Goal: Find contact information: Obtain details needed to contact an individual or organization

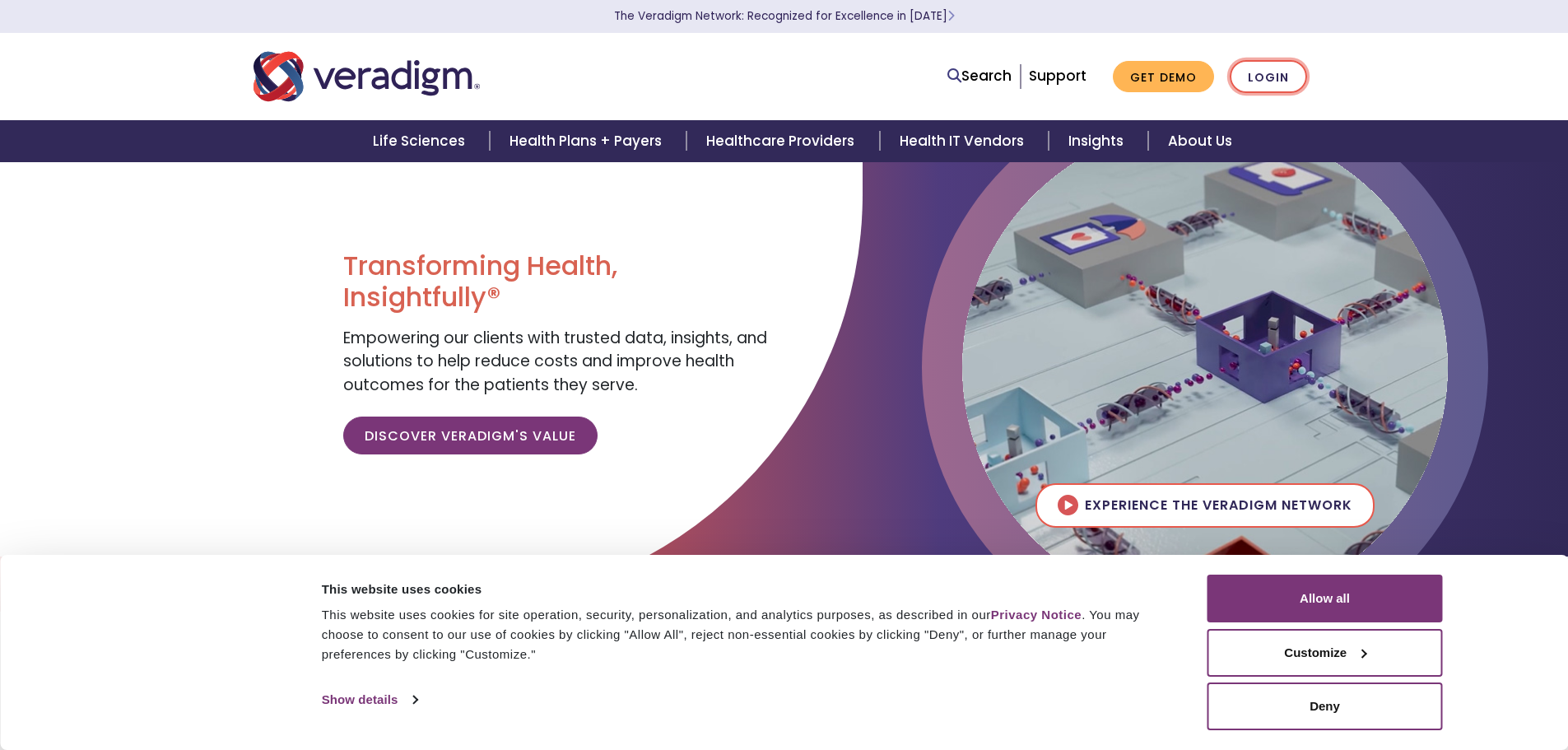
click at [1277, 71] on link "Login" at bounding box center [1268, 77] width 78 height 34
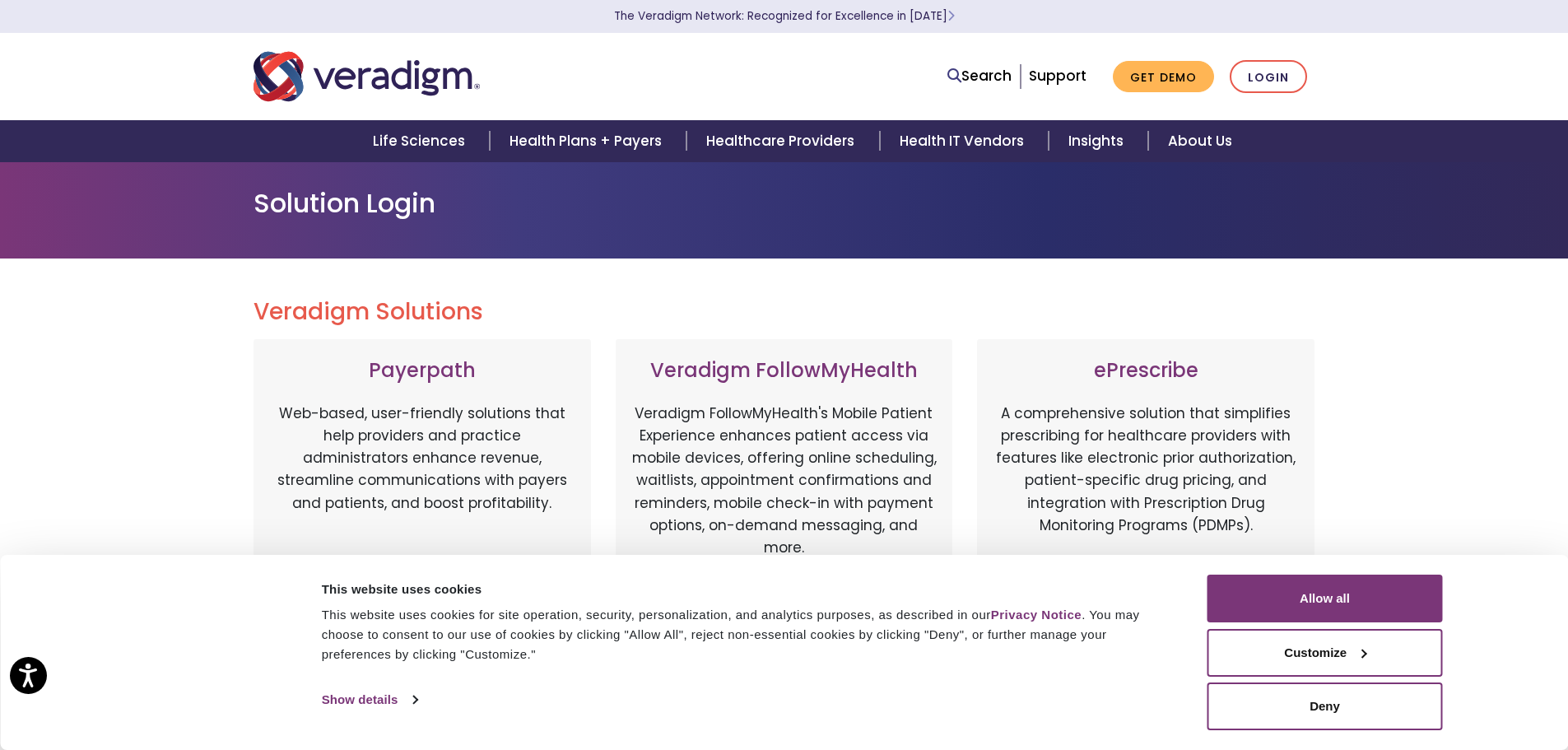
click at [1402, 486] on div "Veradigm Solutions Payerpath Web-based, user-friendly solutions that help provi…" at bounding box center [784, 751] width 1568 height 986
click at [1270, 72] on link "Login" at bounding box center [1268, 77] width 78 height 34
click at [1292, 604] on button "Allow all" at bounding box center [1324, 599] width 236 height 48
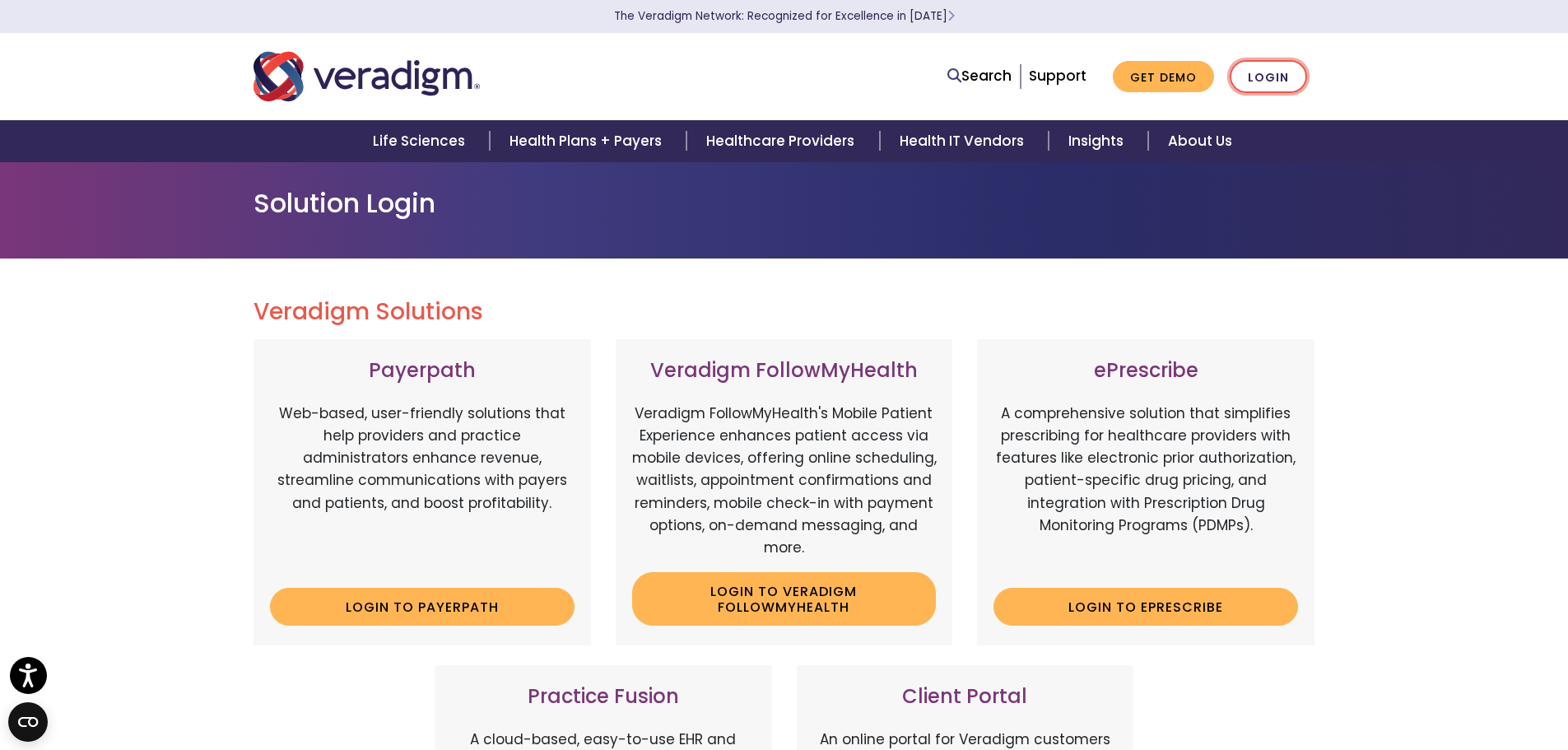
click at [1269, 74] on link "Login" at bounding box center [1268, 77] width 78 height 34
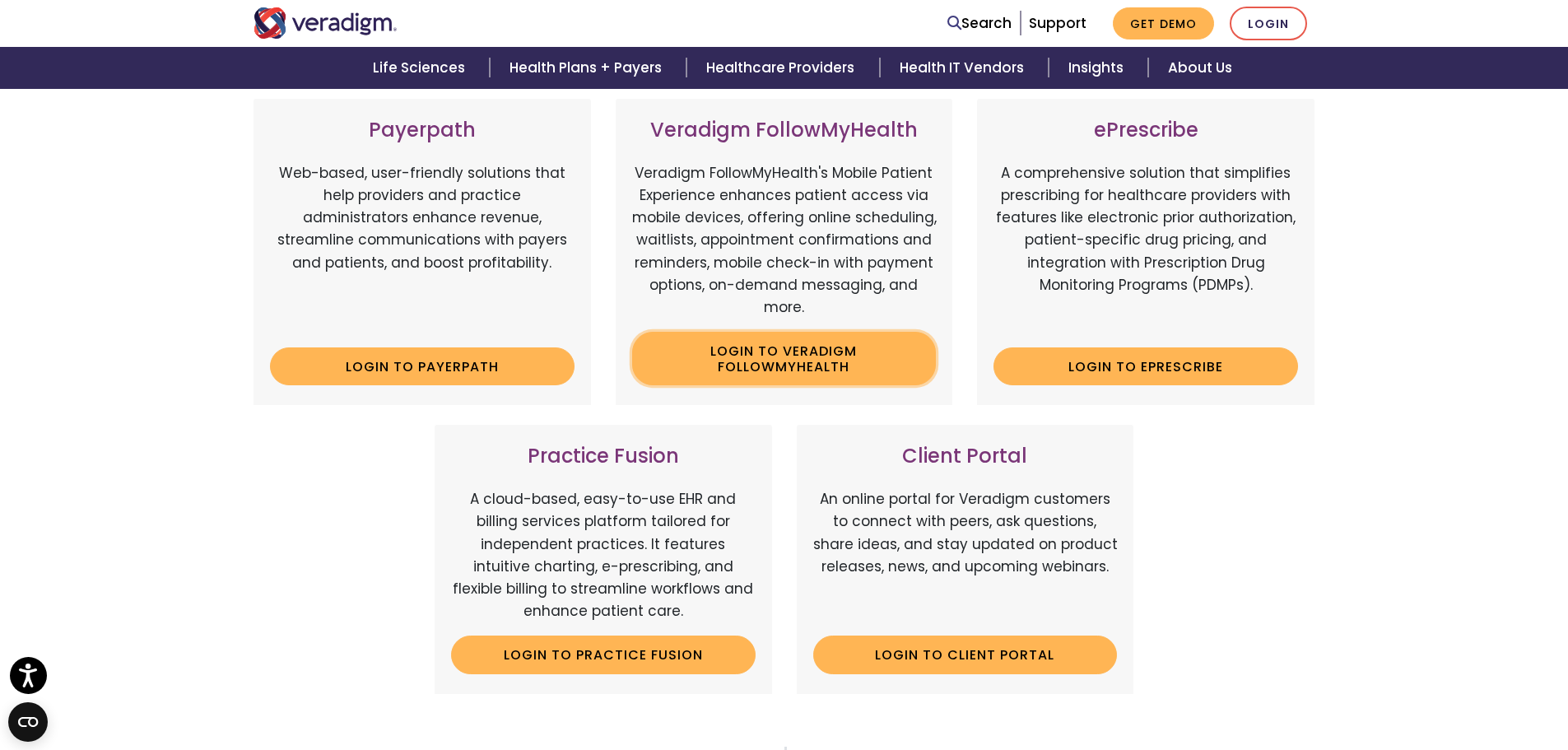
scroll to position [83, 0]
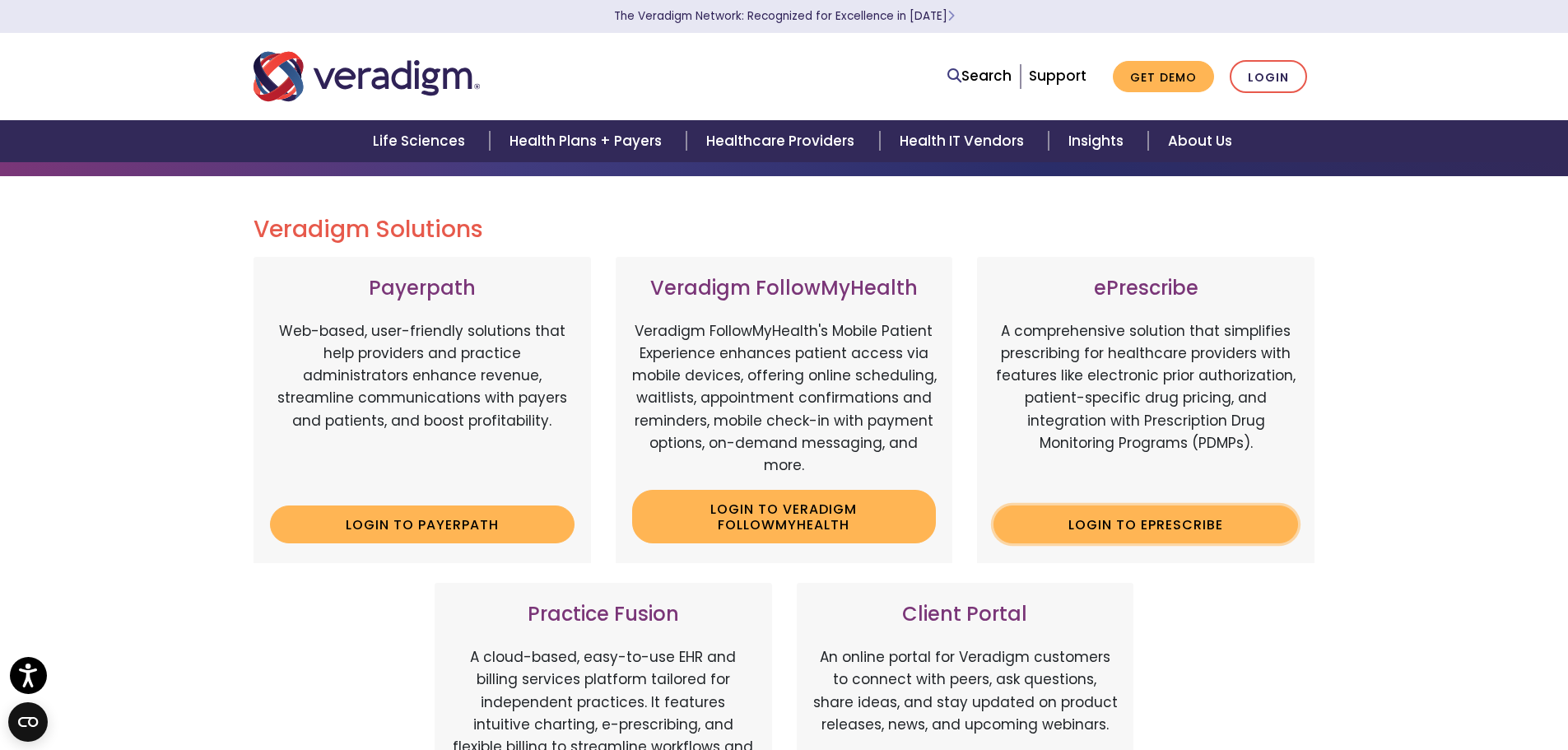
click at [1157, 527] on link "Login to ePrescribe" at bounding box center [1145, 524] width 304 height 38
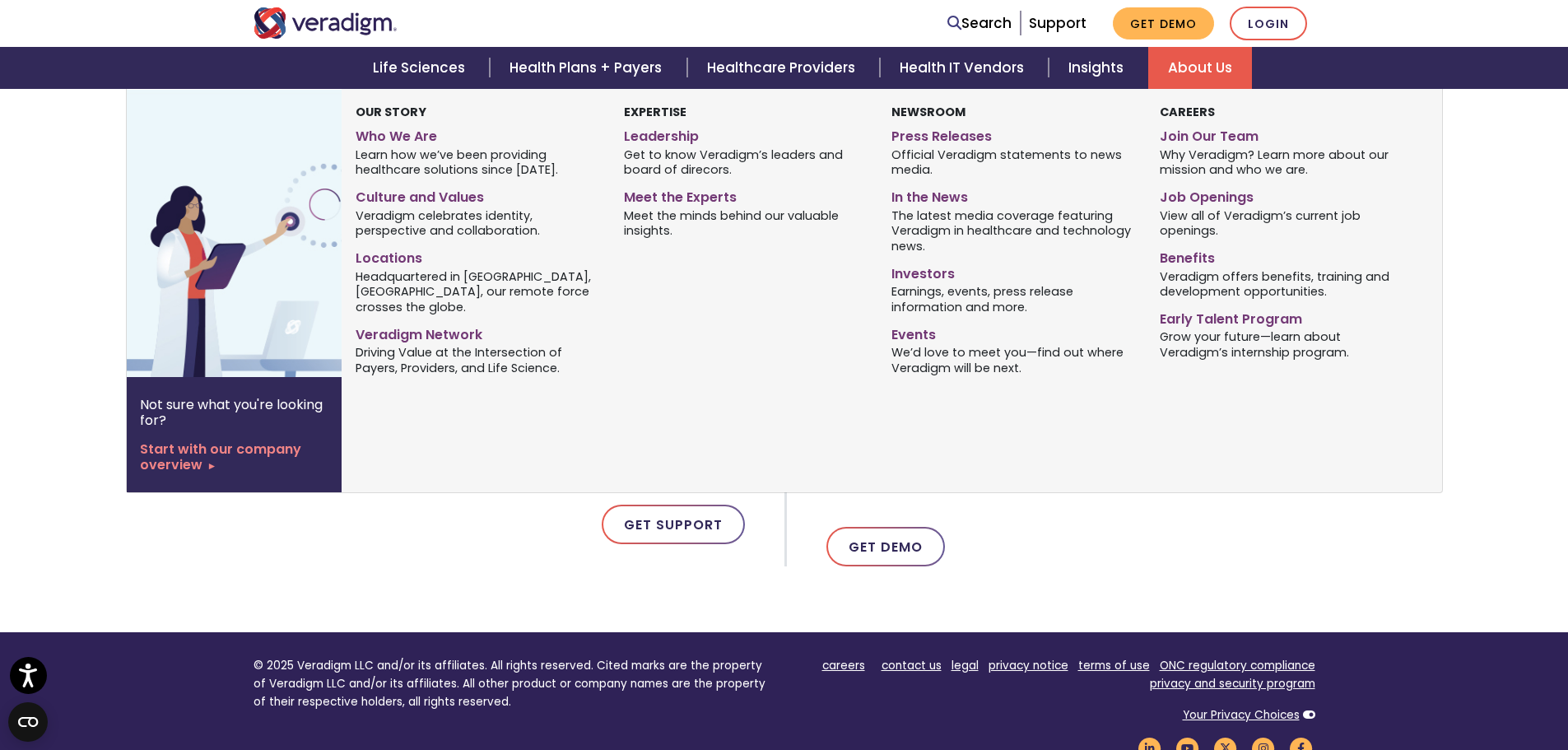
scroll to position [658, 0]
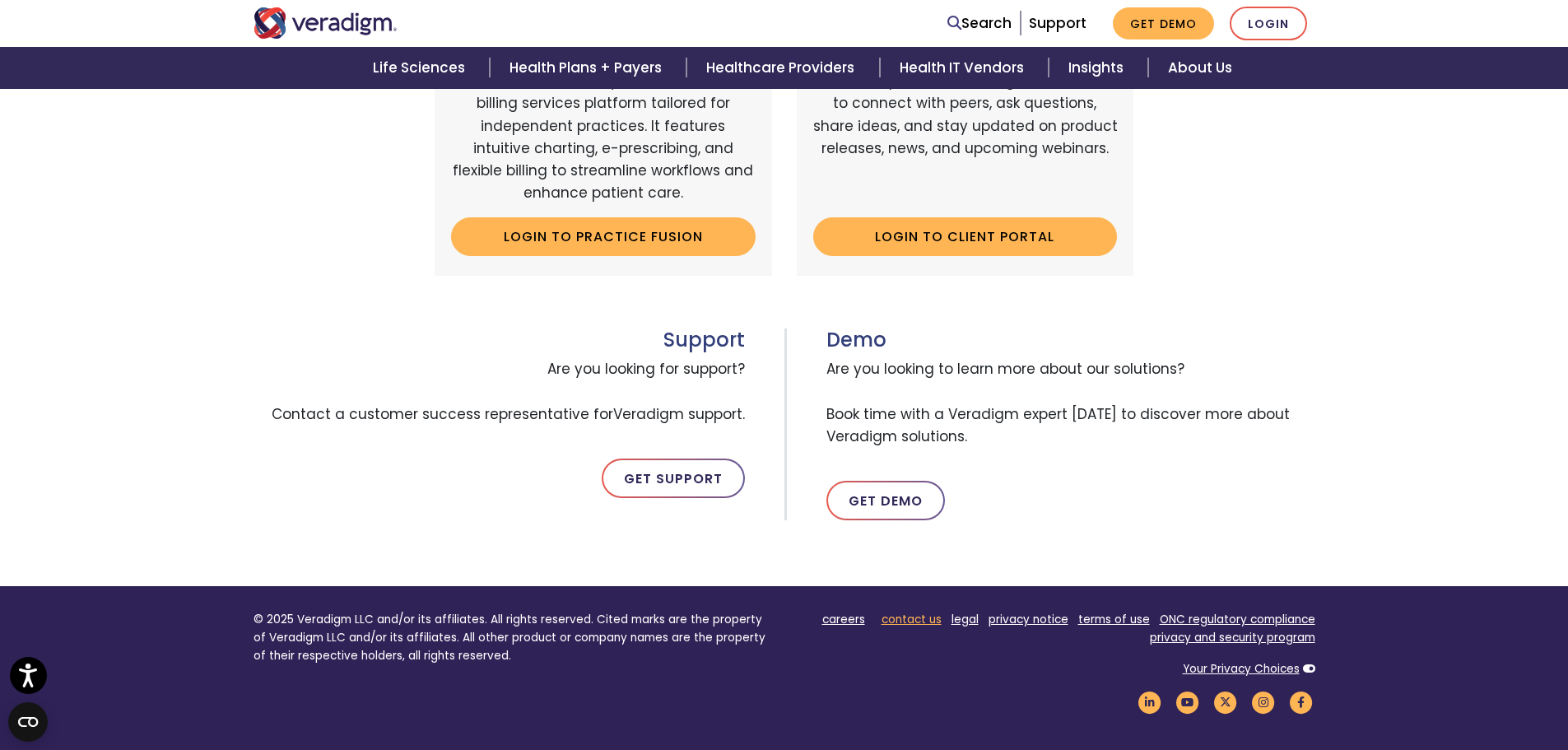
click at [919, 619] on link "contact us" at bounding box center [911, 620] width 60 height 16
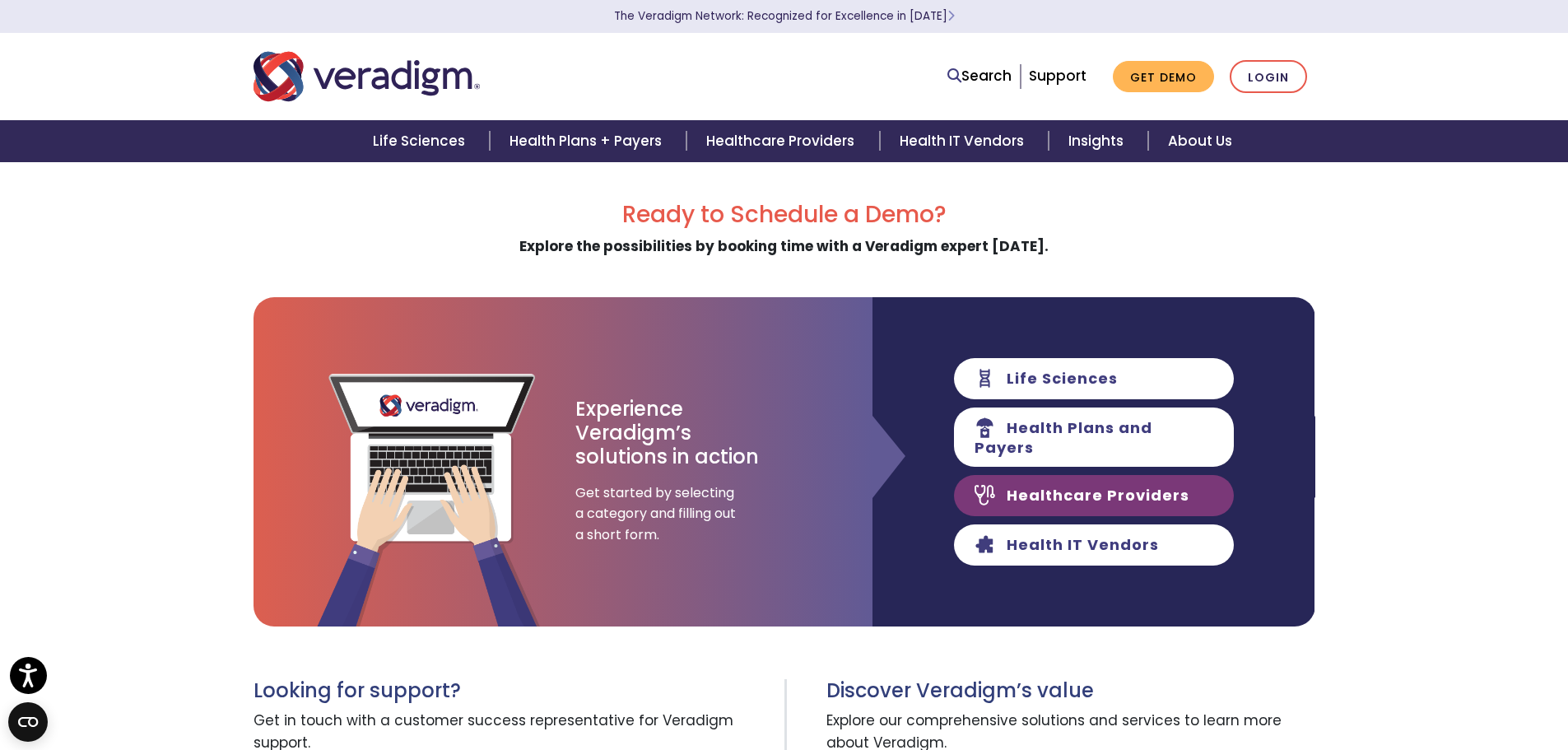
click at [1119, 492] on link "Healthcare Providers" at bounding box center [1093, 495] width 279 height 41
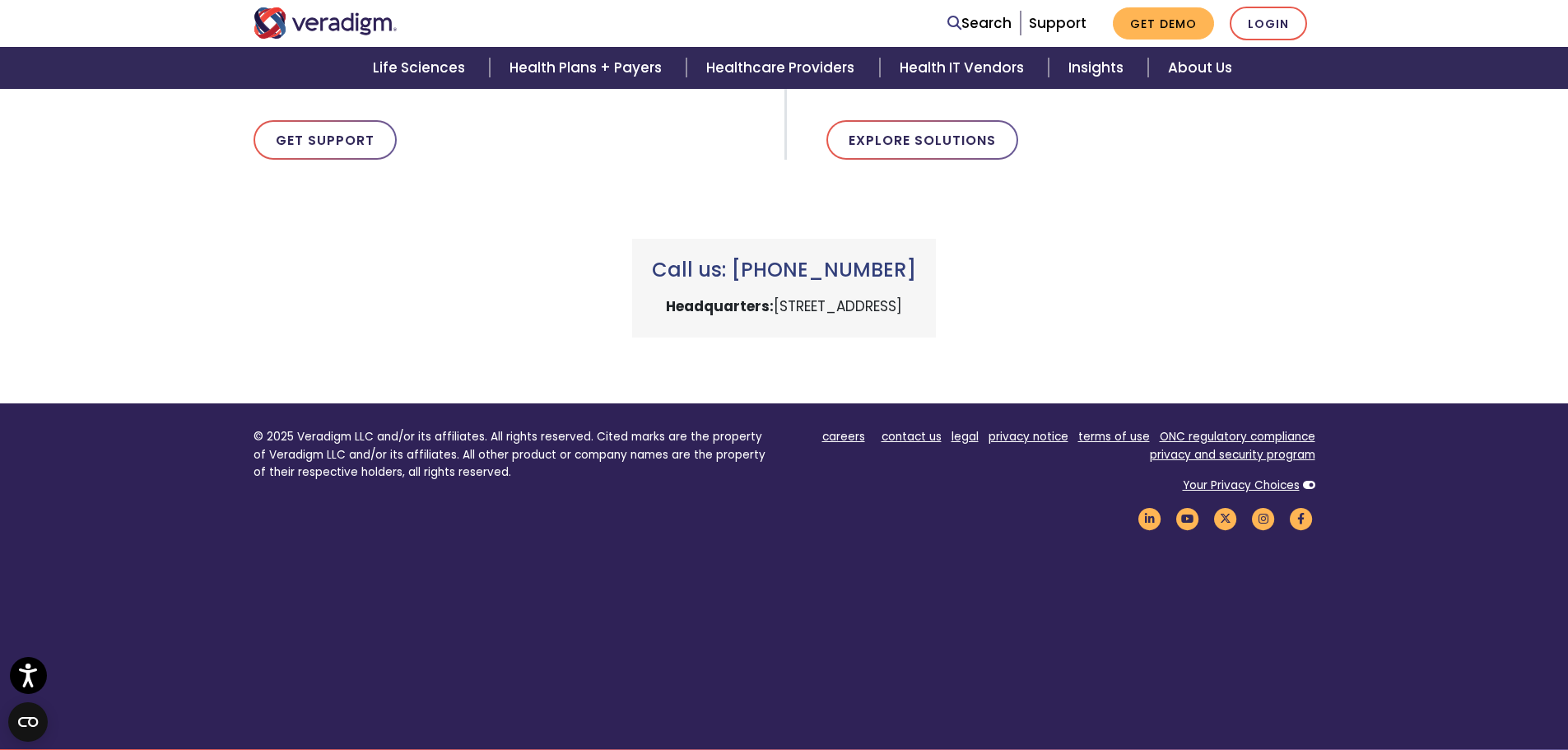
scroll to position [1004, 0]
